Goal: Task Accomplishment & Management: Manage account settings

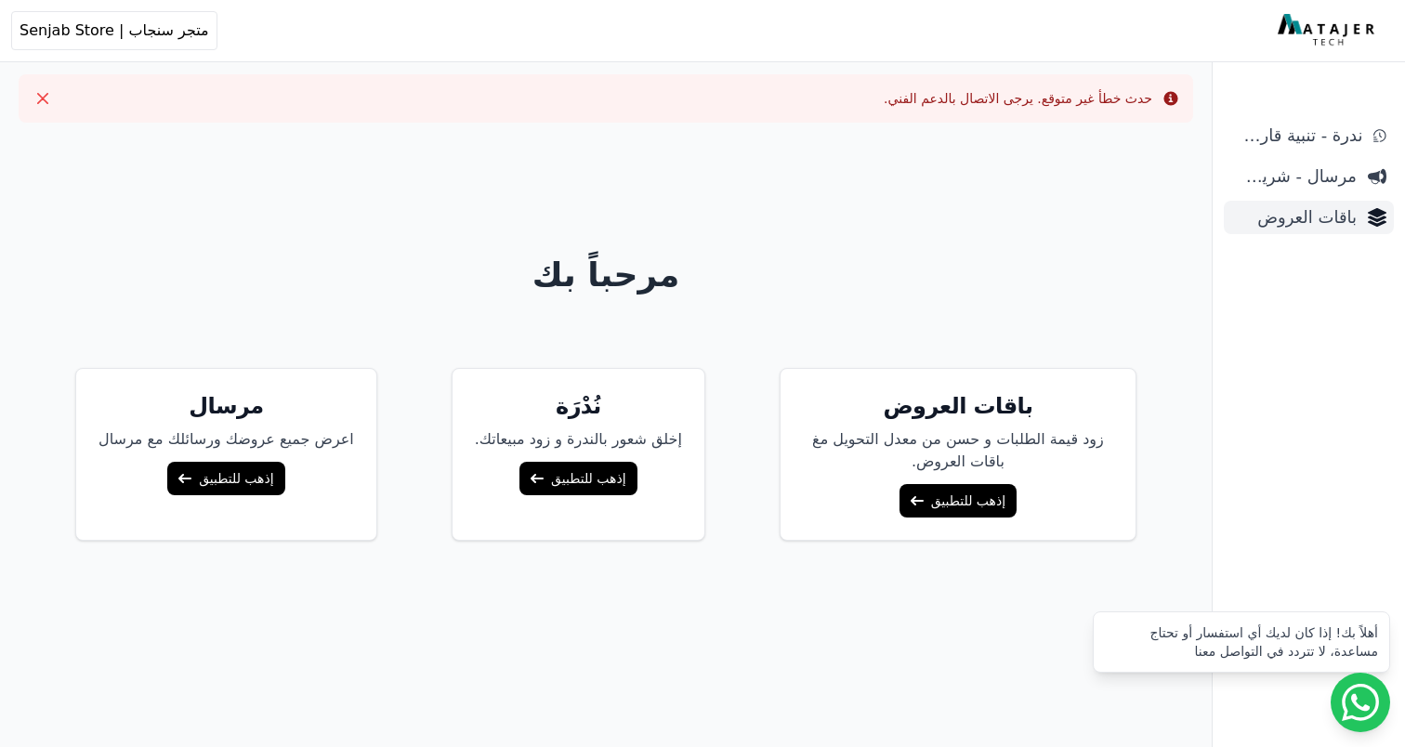
click at [1299, 211] on span "باقات العروض" at bounding box center [1294, 217] width 125 height 26
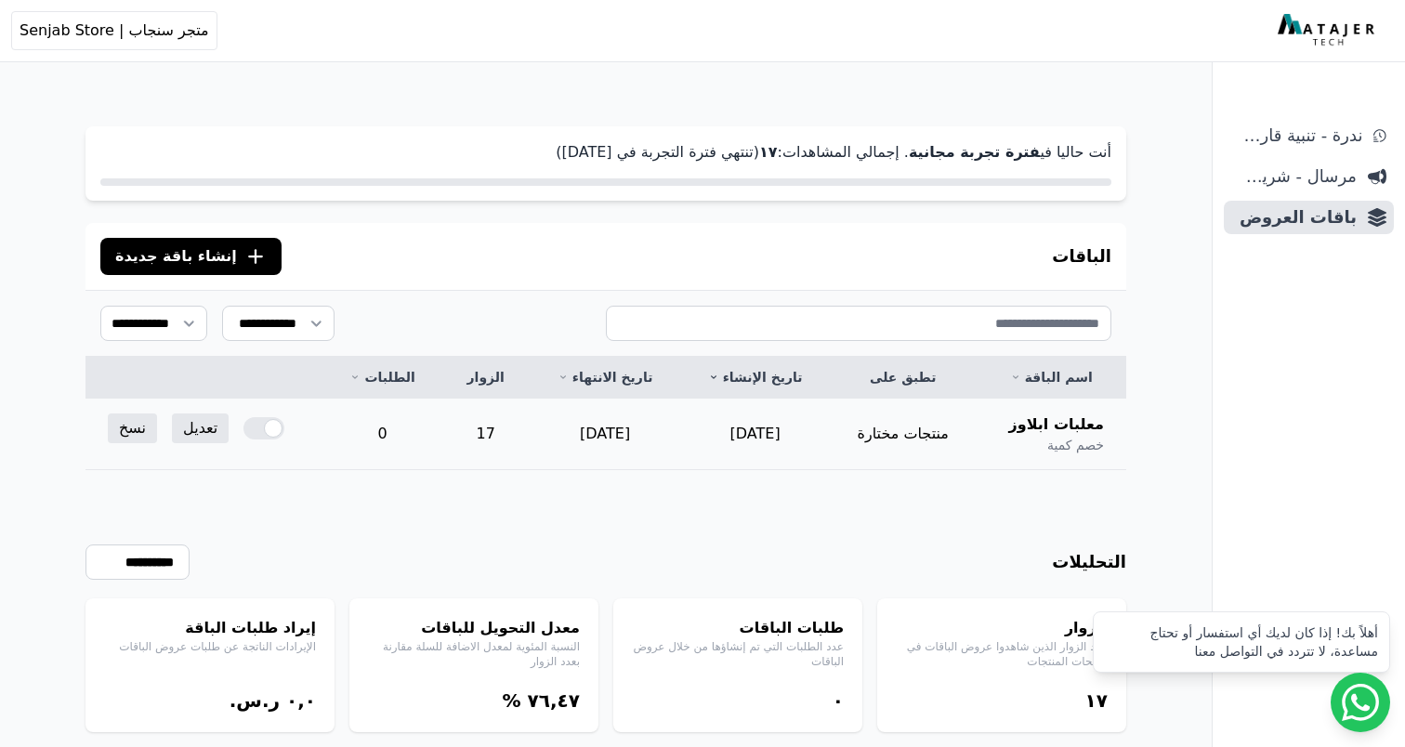
click at [954, 432] on td "منتجات مختارة" at bounding box center [903, 435] width 146 height 72
click at [244, 429] on div at bounding box center [264, 428] width 41 height 22
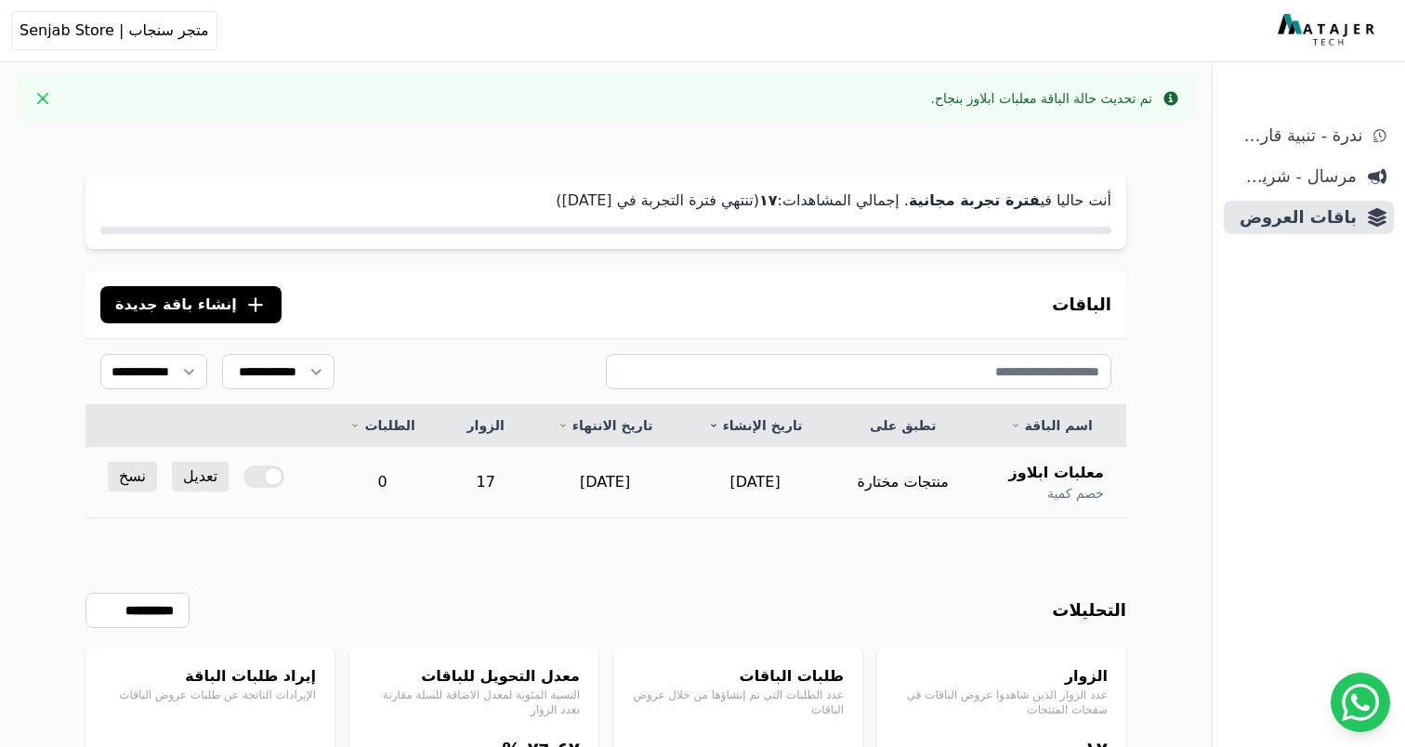
click at [245, 476] on div at bounding box center [264, 477] width 41 height 22
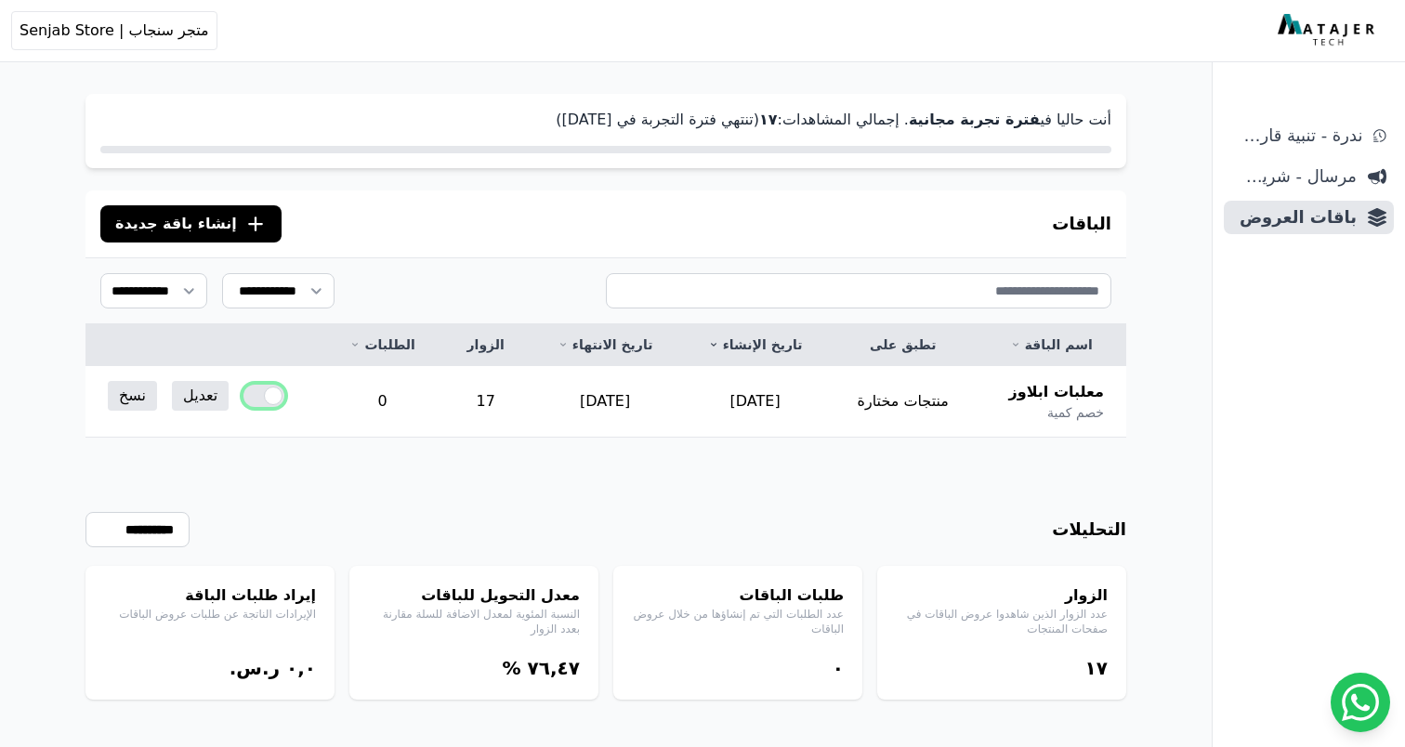
scroll to position [138, 0]
